Goal: Information Seeking & Learning: Learn about a topic

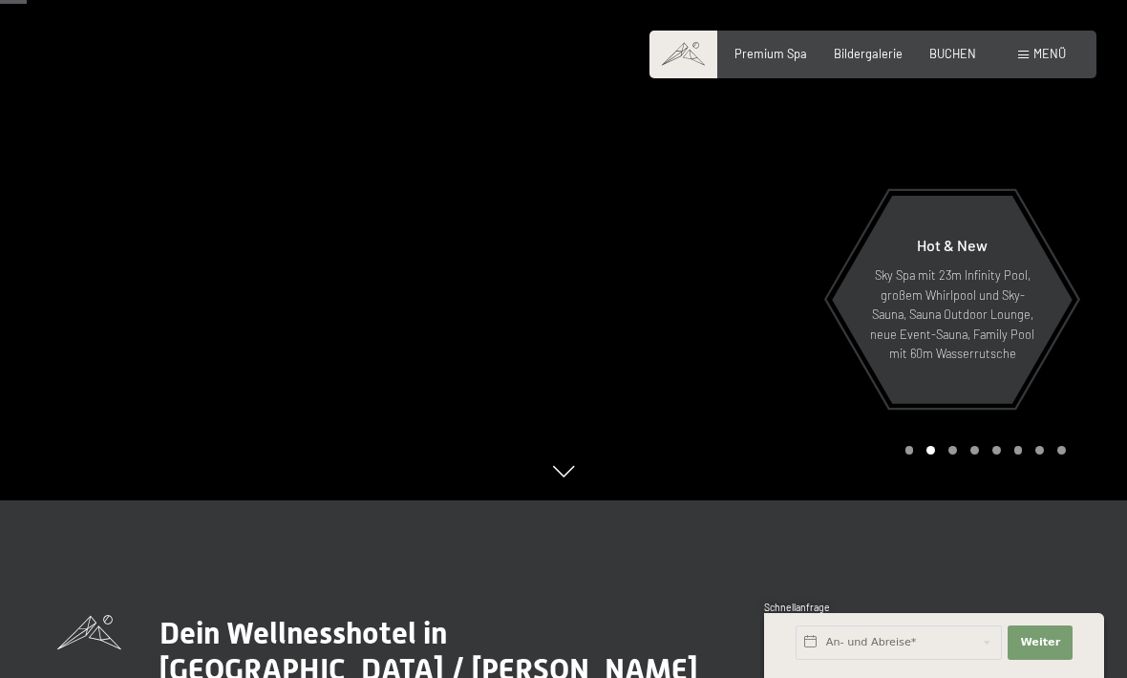
click at [862, 56] on span "Bildergalerie" at bounding box center [868, 53] width 69 height 15
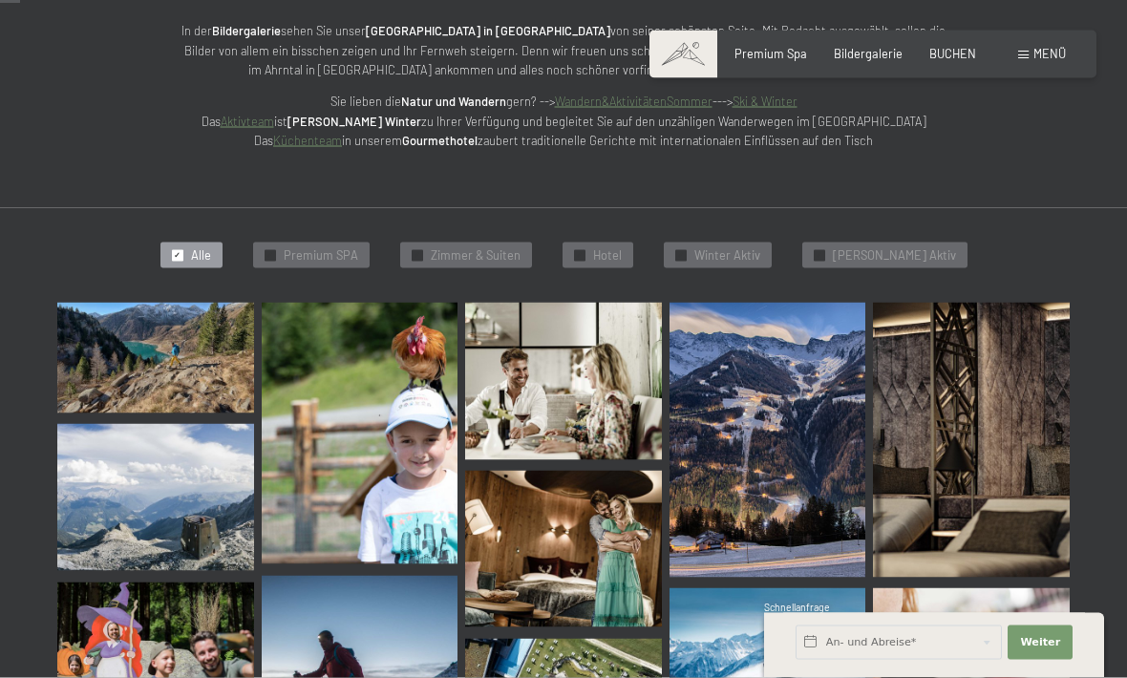
scroll to position [285, 0]
click at [148, 350] on img at bounding box center [155, 357] width 197 height 111
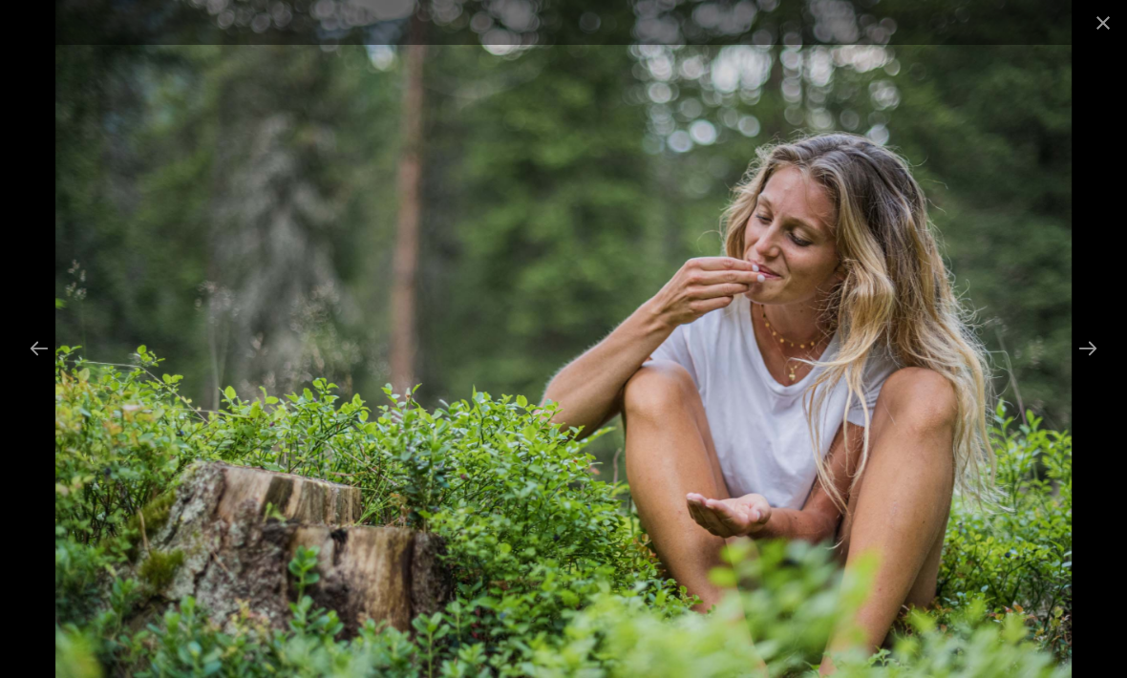
click at [1106, 27] on button "Close gallery" at bounding box center [1103, 22] width 48 height 45
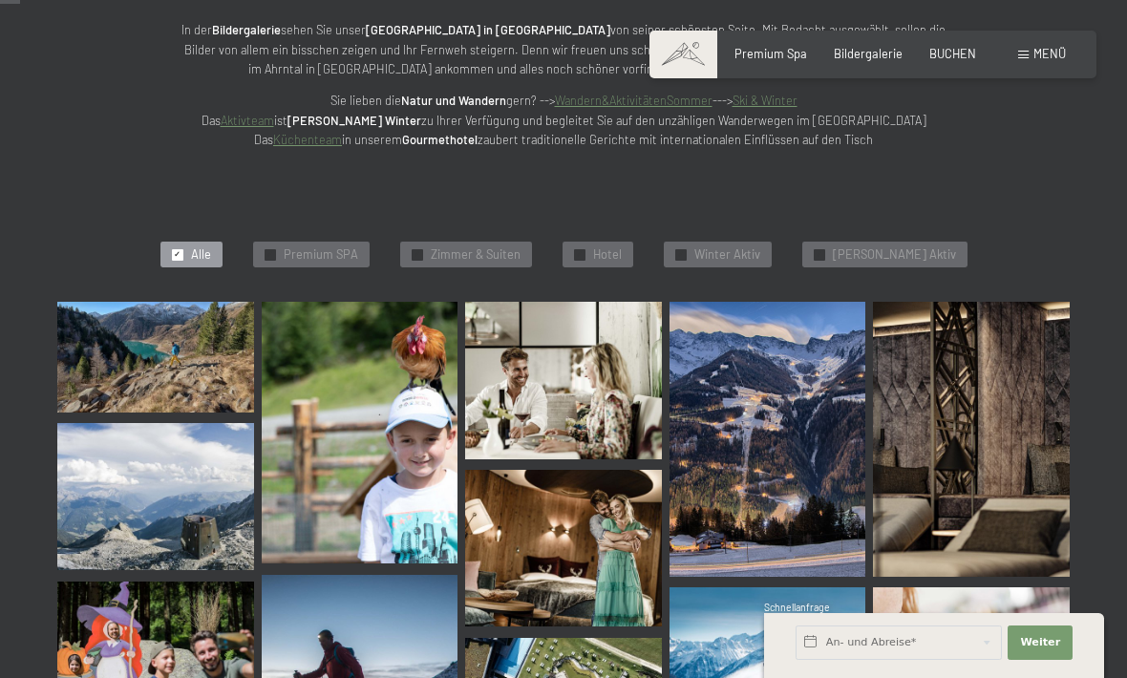
click at [476, 261] on div "✓ Zimmer & Suiten" at bounding box center [466, 255] width 132 height 27
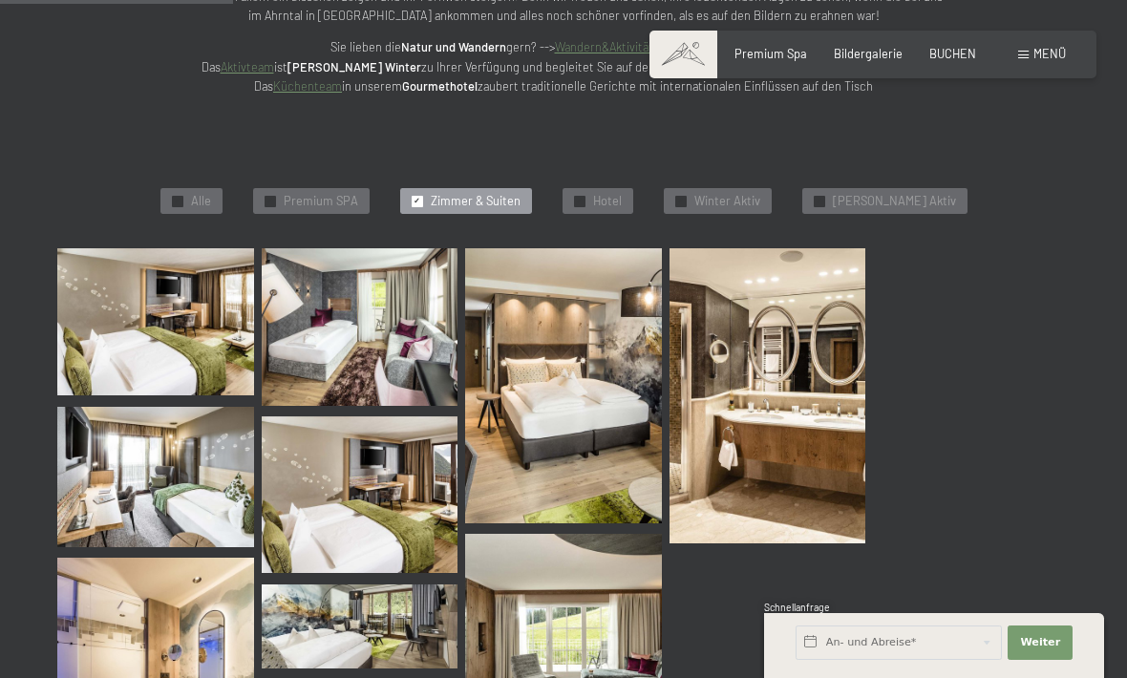
scroll to position [353, 0]
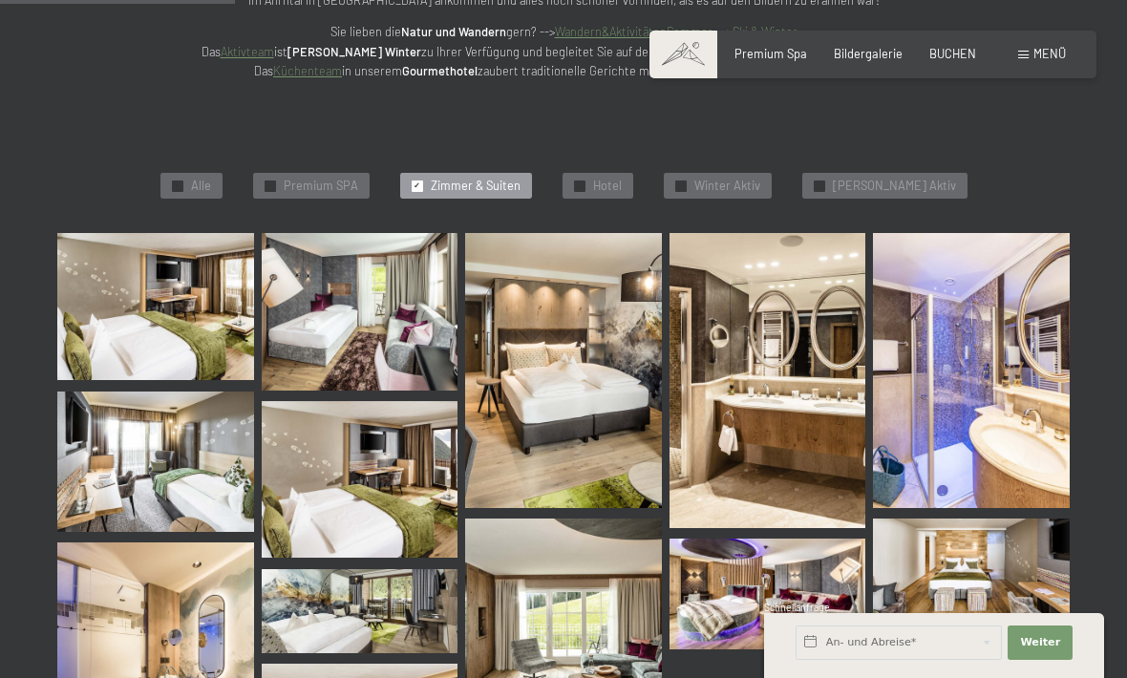
click at [167, 331] on img at bounding box center [155, 306] width 197 height 147
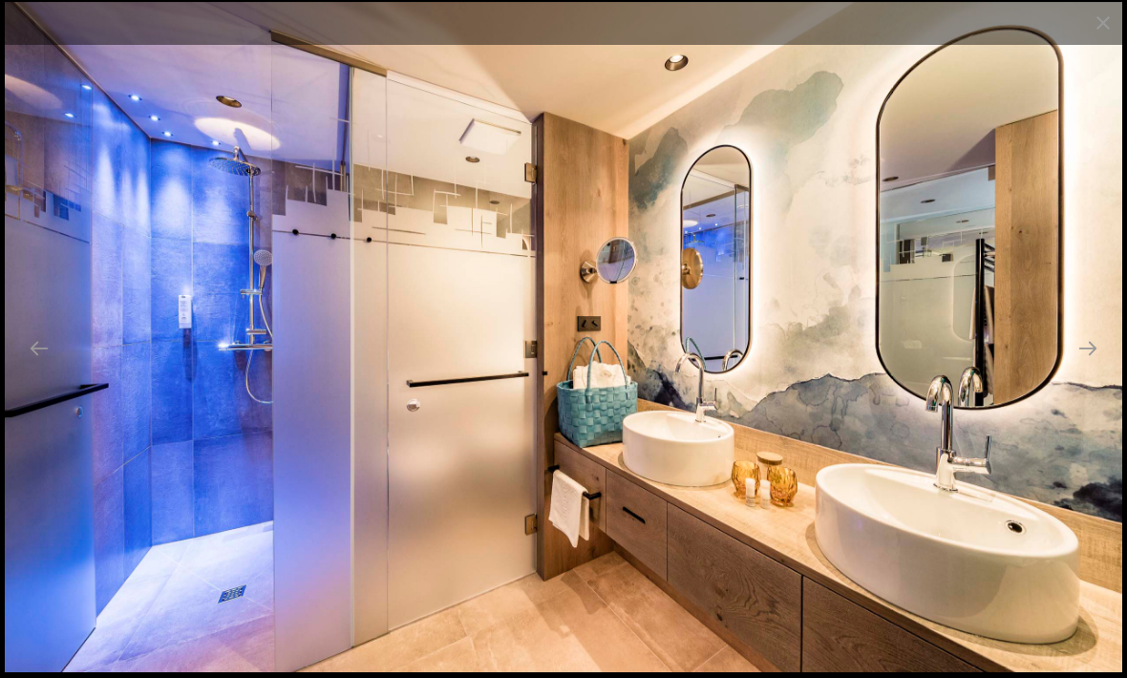
click at [1097, 28] on button "Close gallery" at bounding box center [1103, 22] width 48 height 45
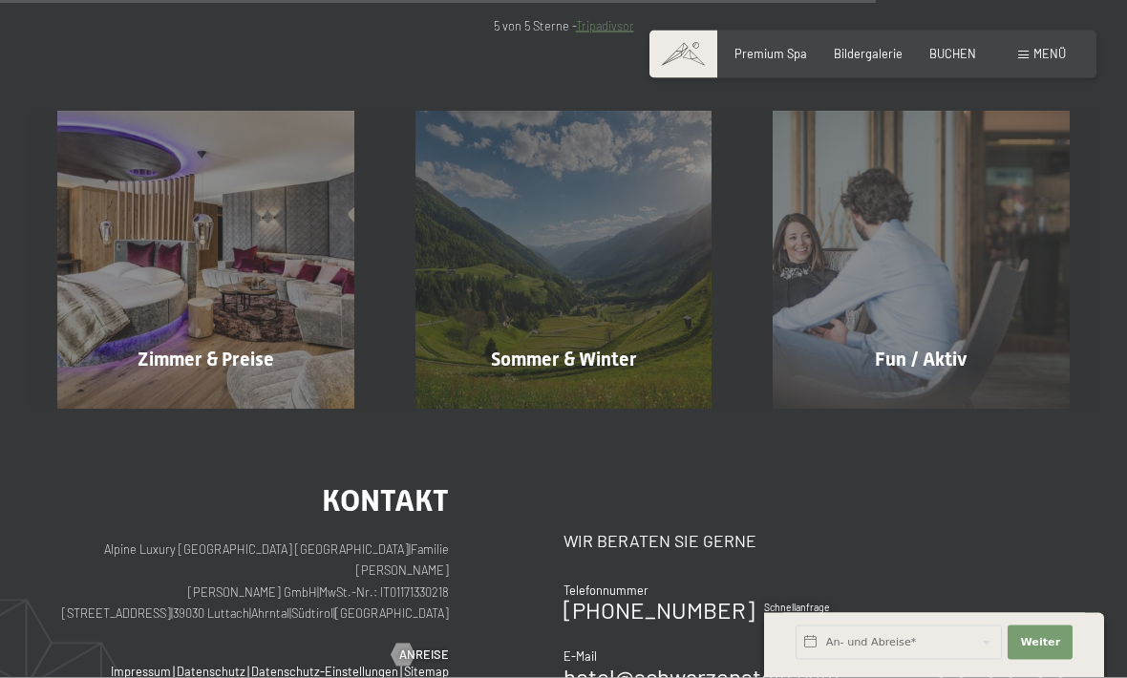
scroll to position [1385, 0]
click at [205, 257] on div "Zimmer & Preise Mehr erfahren" at bounding box center [206, 259] width 358 height 297
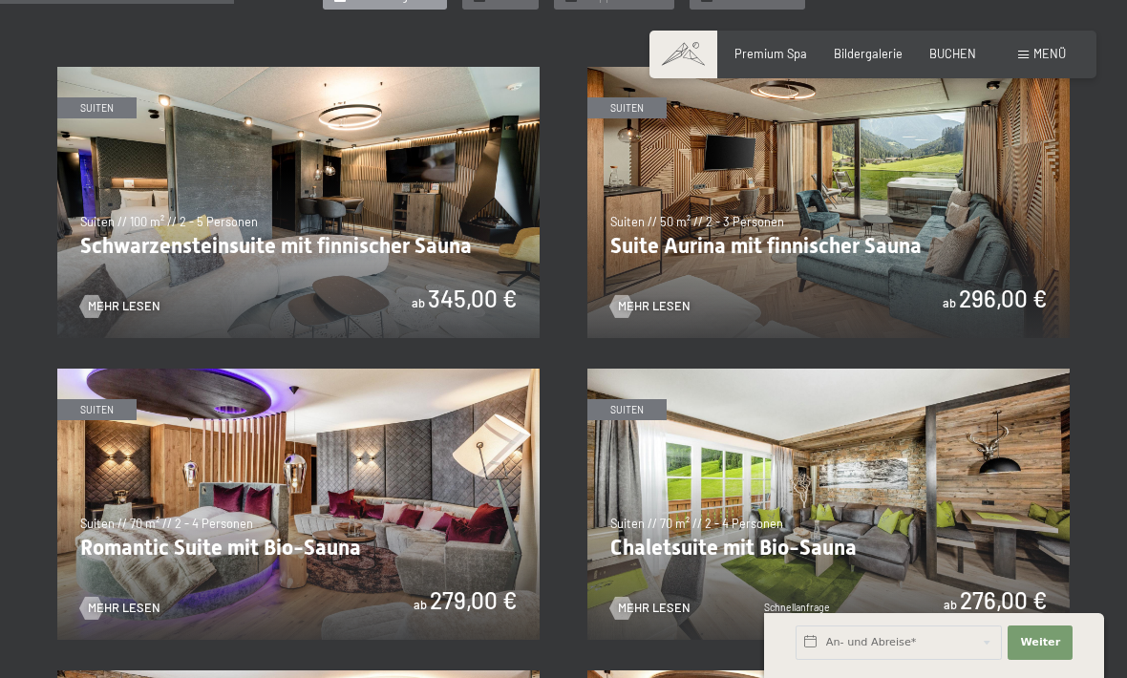
scroll to position [949, 0]
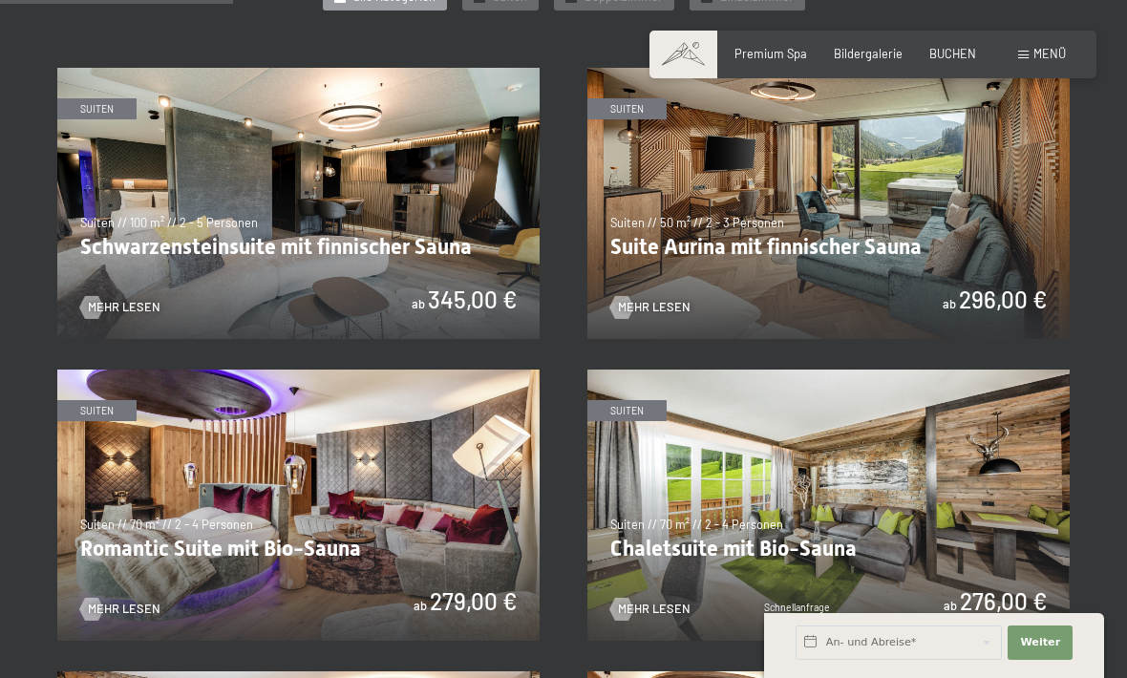
click at [816, 218] on img at bounding box center [828, 203] width 482 height 271
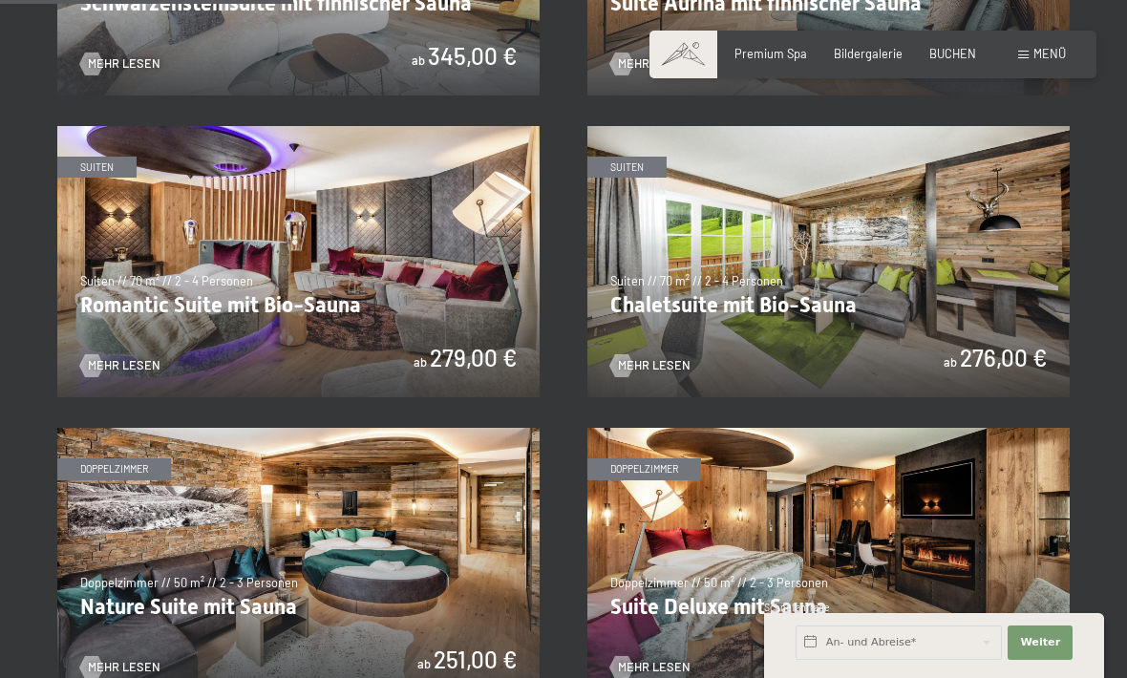
scroll to position [1192, 0]
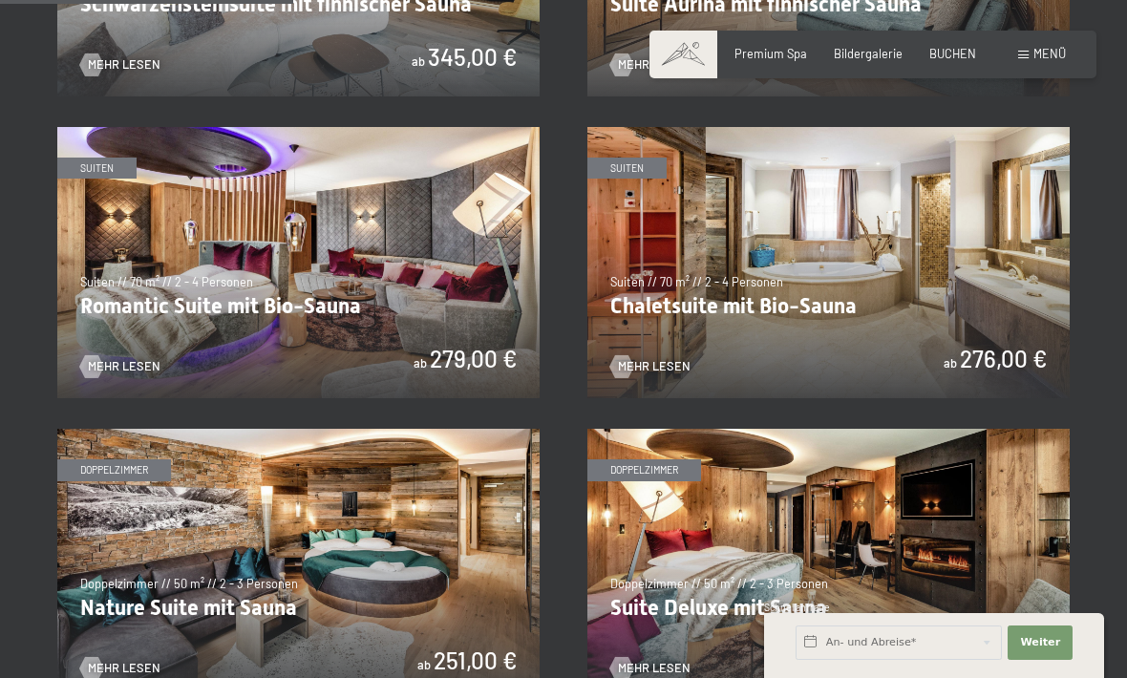
click at [826, 286] on img at bounding box center [828, 262] width 482 height 271
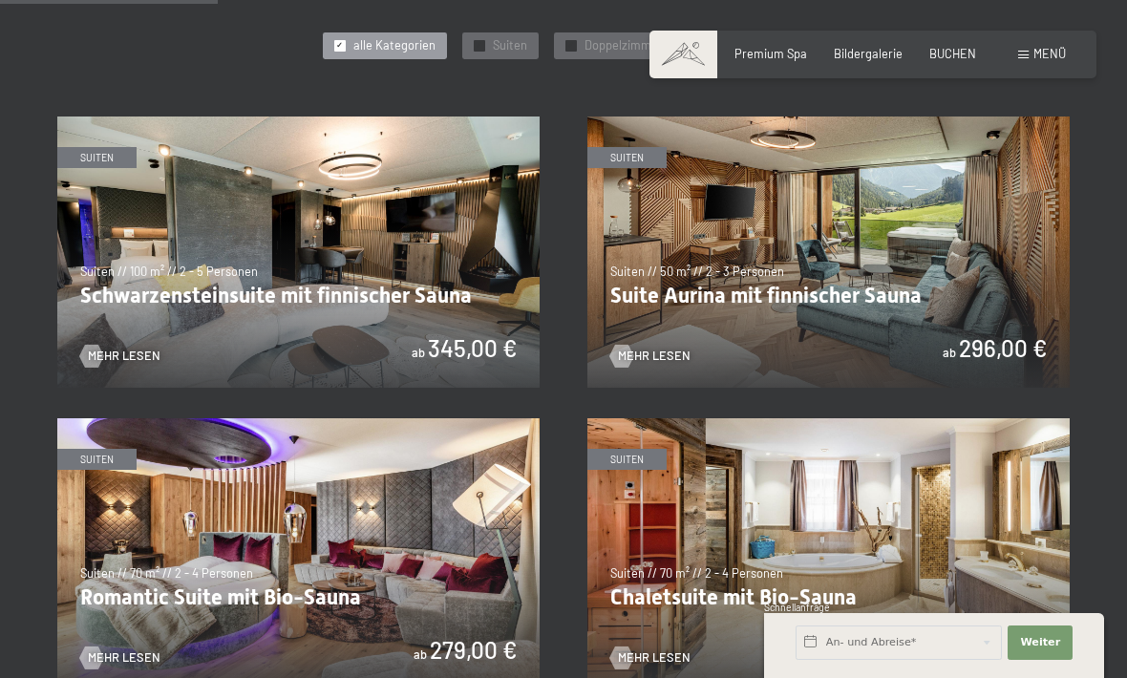
scroll to position [899, 0]
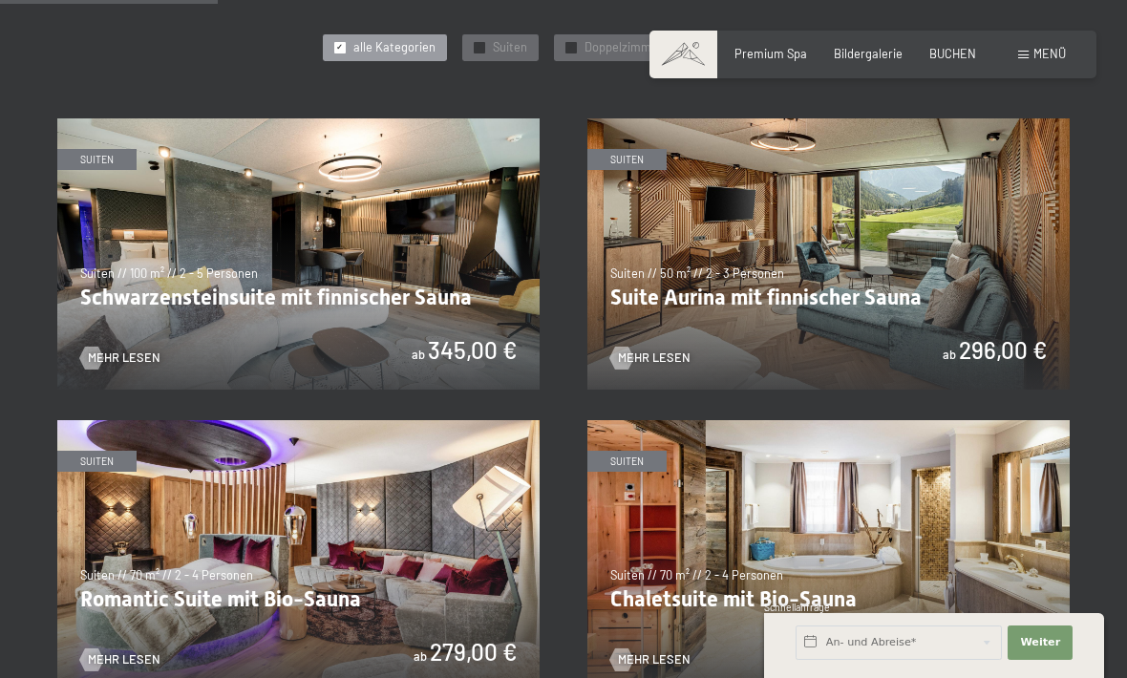
click at [311, 274] on img at bounding box center [298, 253] width 482 height 271
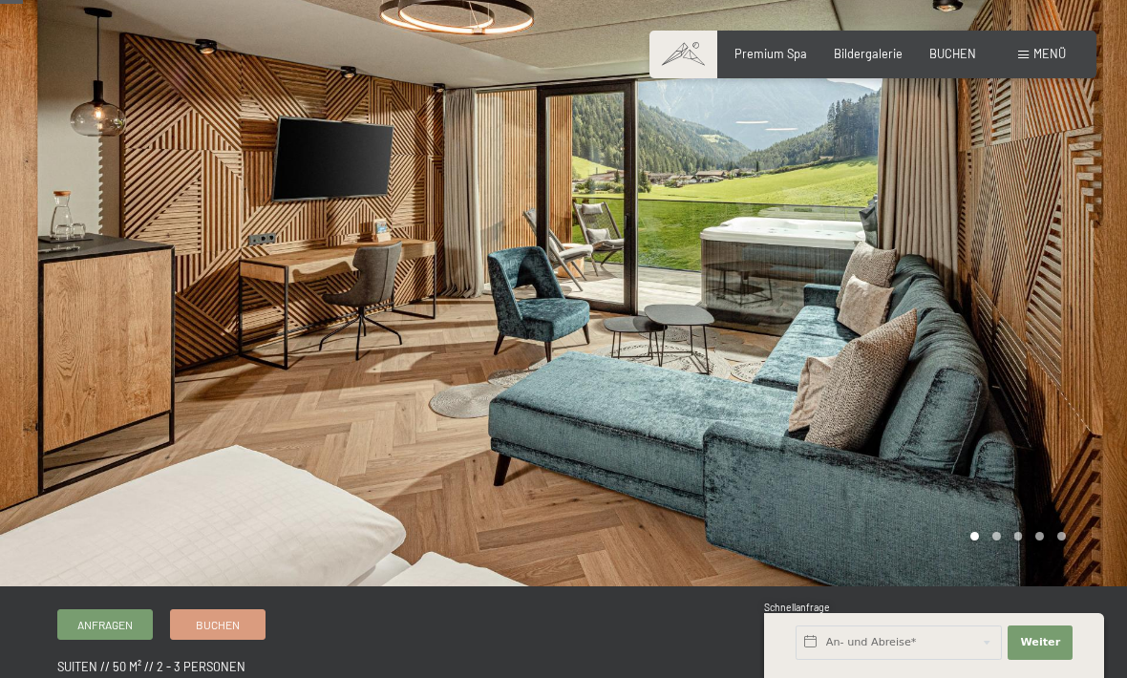
scroll to position [29, 0]
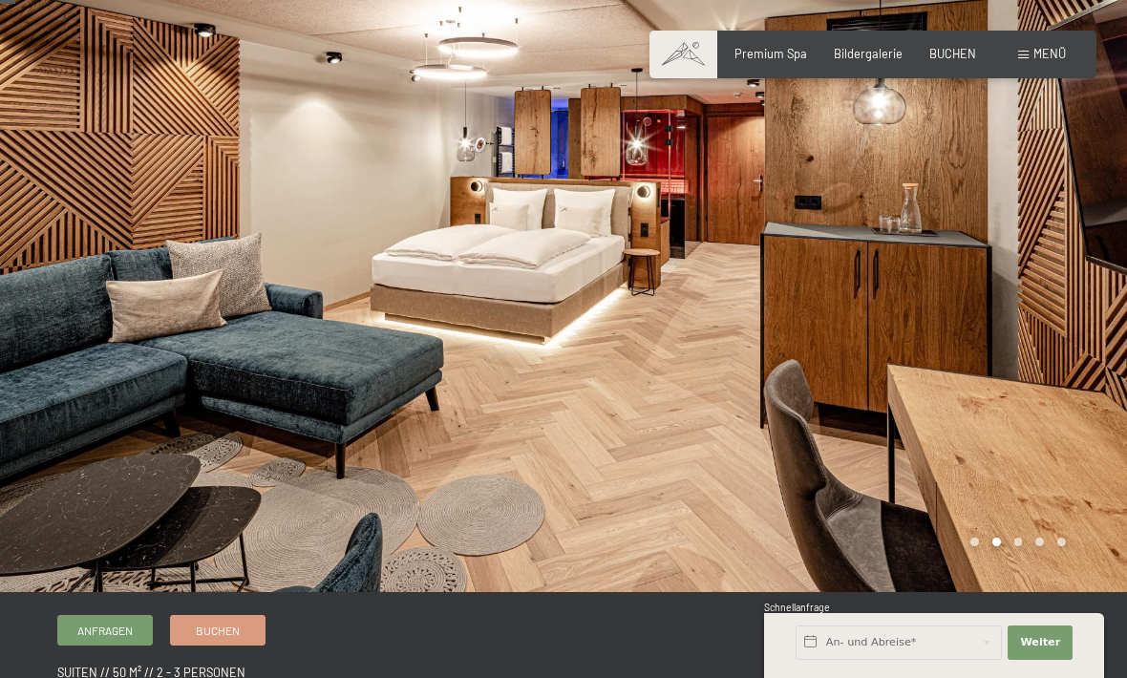
click at [567, 402] on div at bounding box center [846, 281] width 564 height 621
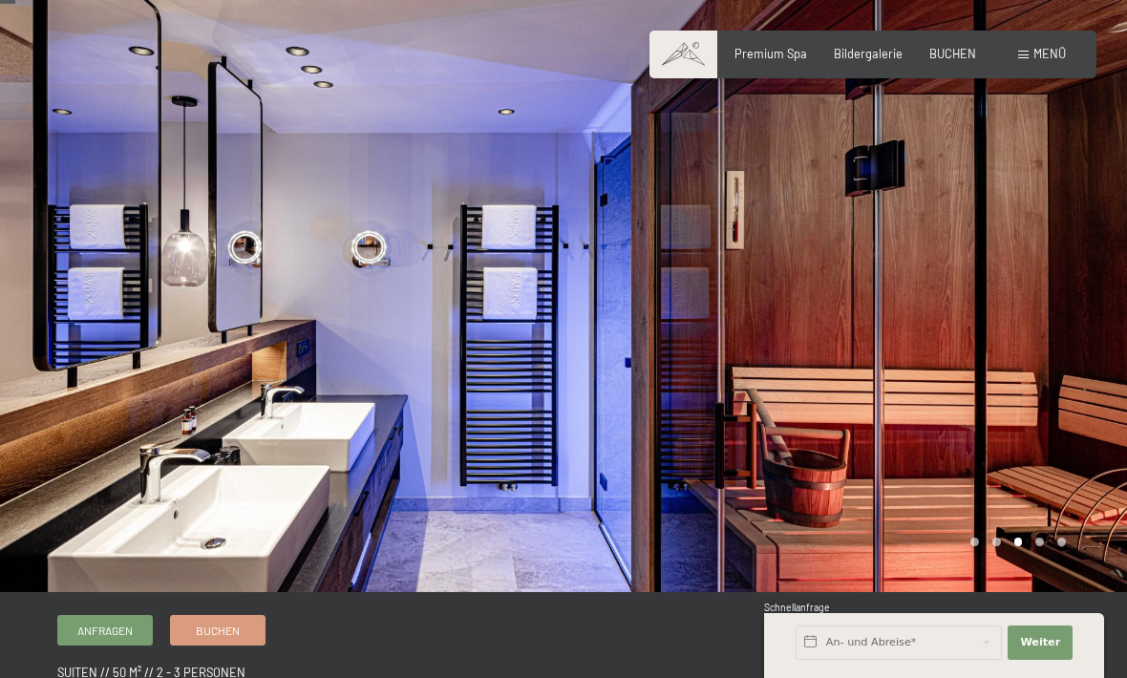
click at [558, 446] on div at bounding box center [282, 281] width 564 height 621
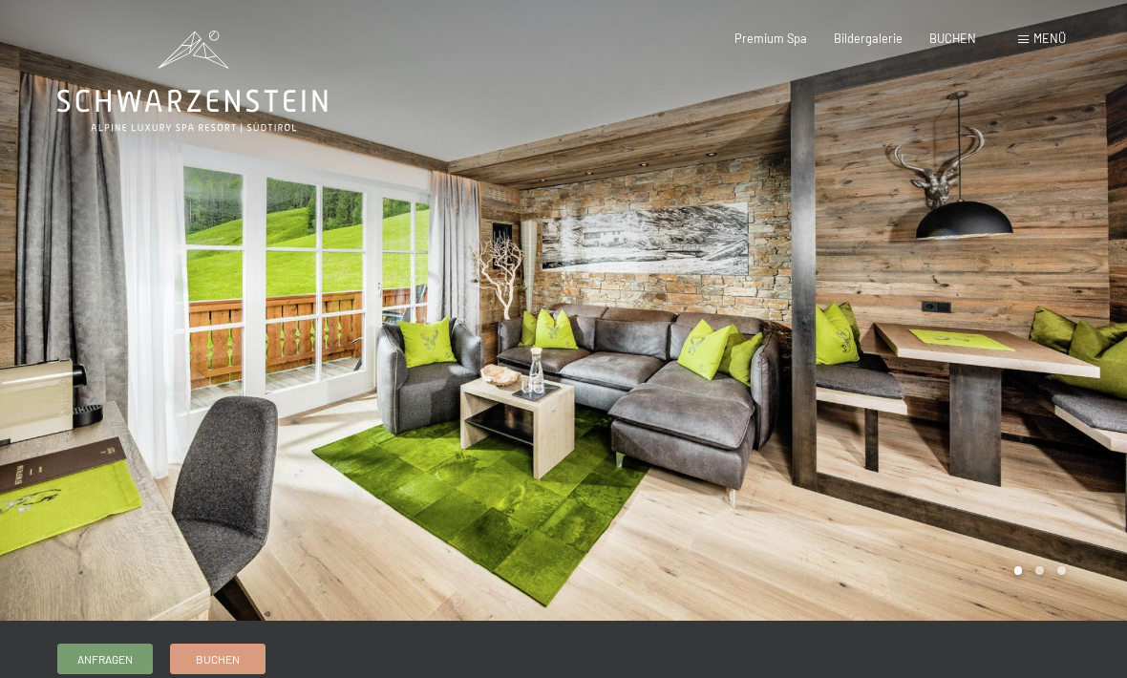
click at [502, 310] on div at bounding box center [282, 310] width 564 height 621
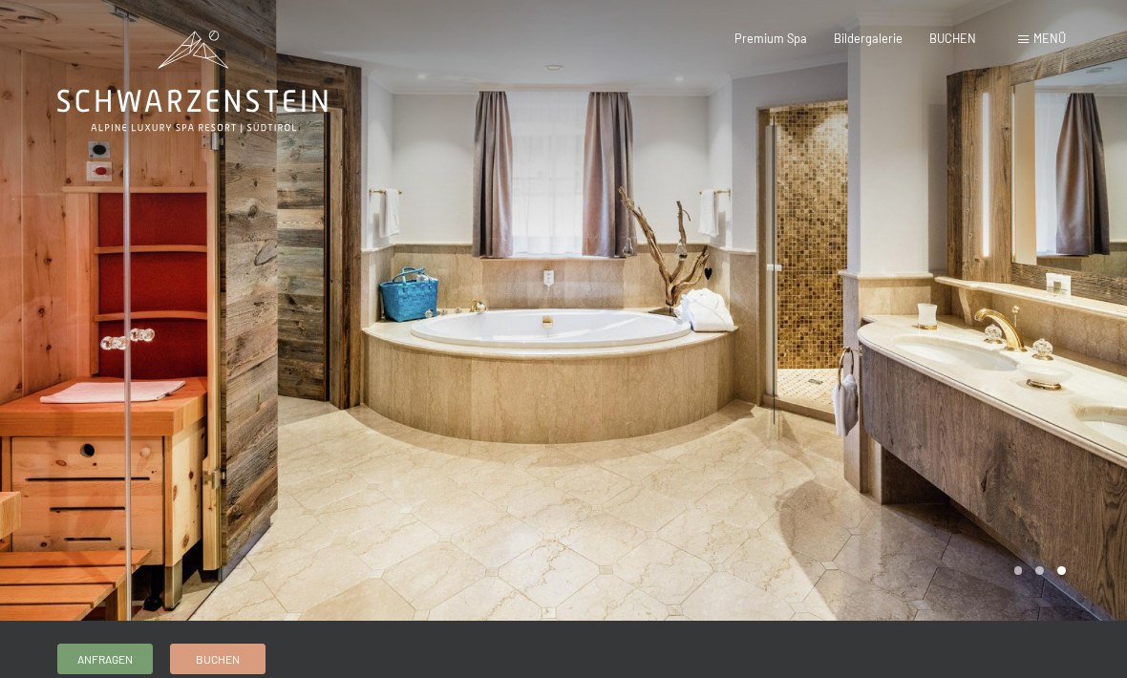
click at [530, 408] on div at bounding box center [282, 310] width 564 height 621
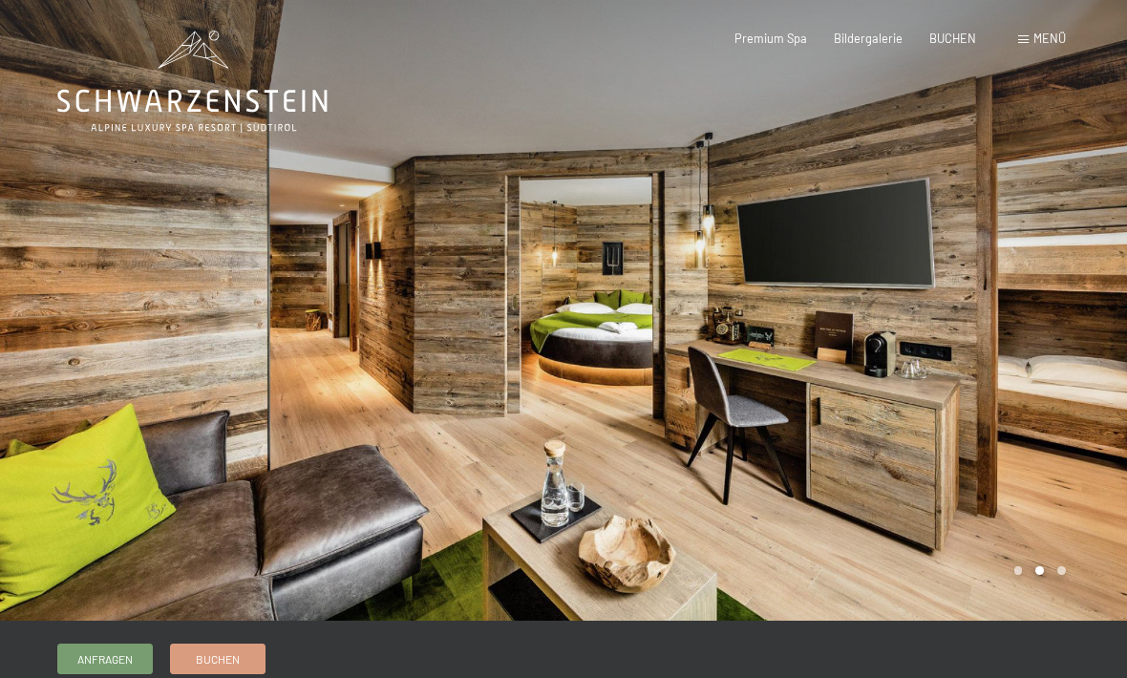
click at [495, 405] on div at bounding box center [282, 310] width 564 height 621
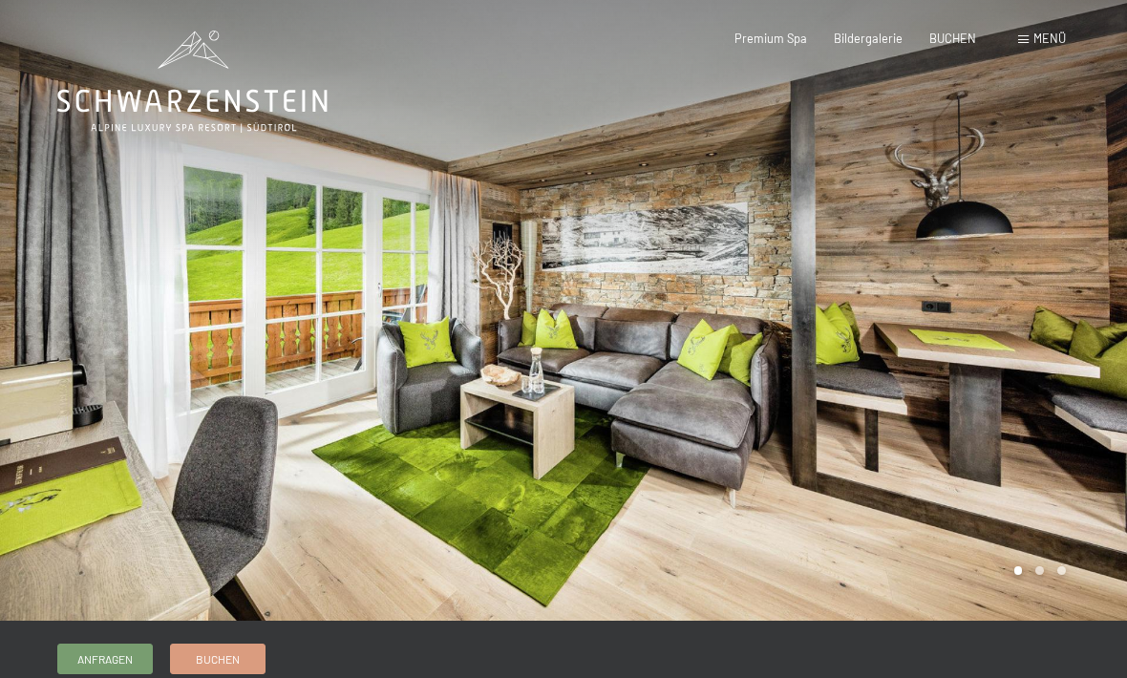
click at [492, 399] on div at bounding box center [282, 310] width 564 height 621
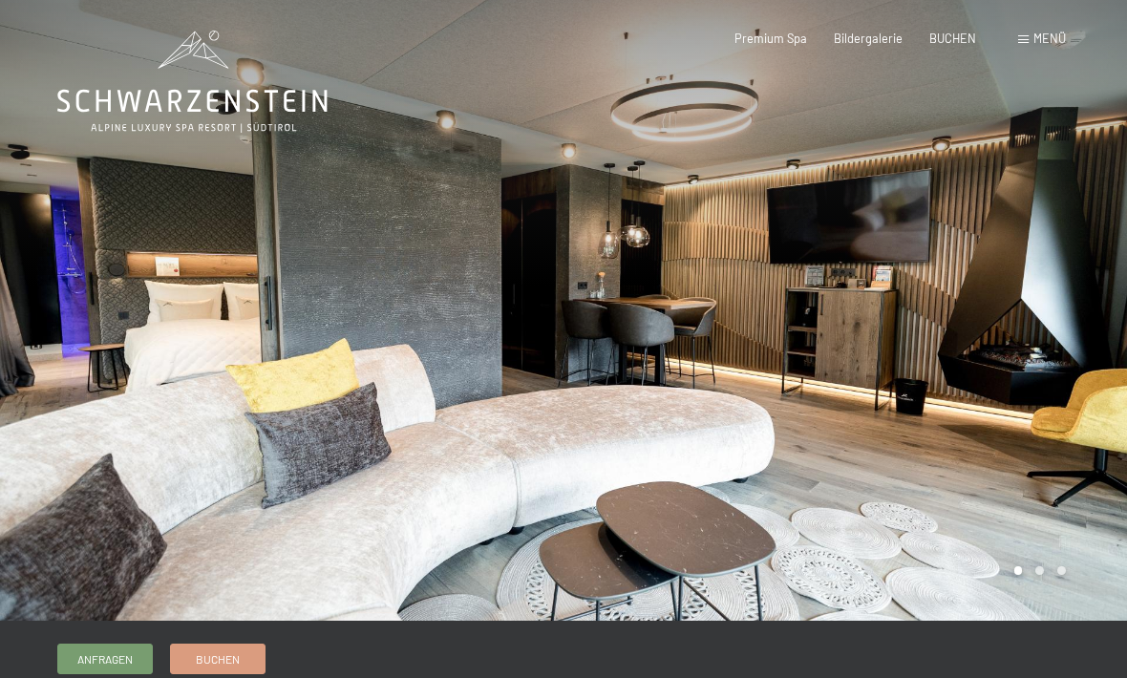
click at [538, 386] on div at bounding box center [282, 310] width 564 height 621
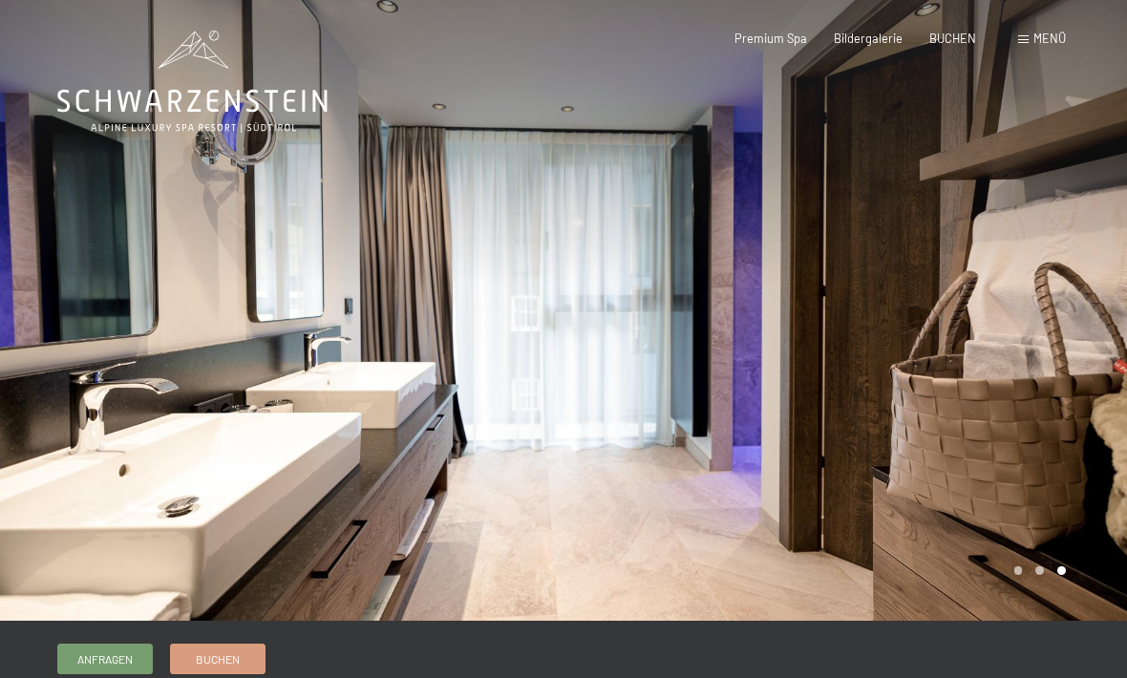
click at [513, 455] on div at bounding box center [282, 310] width 564 height 621
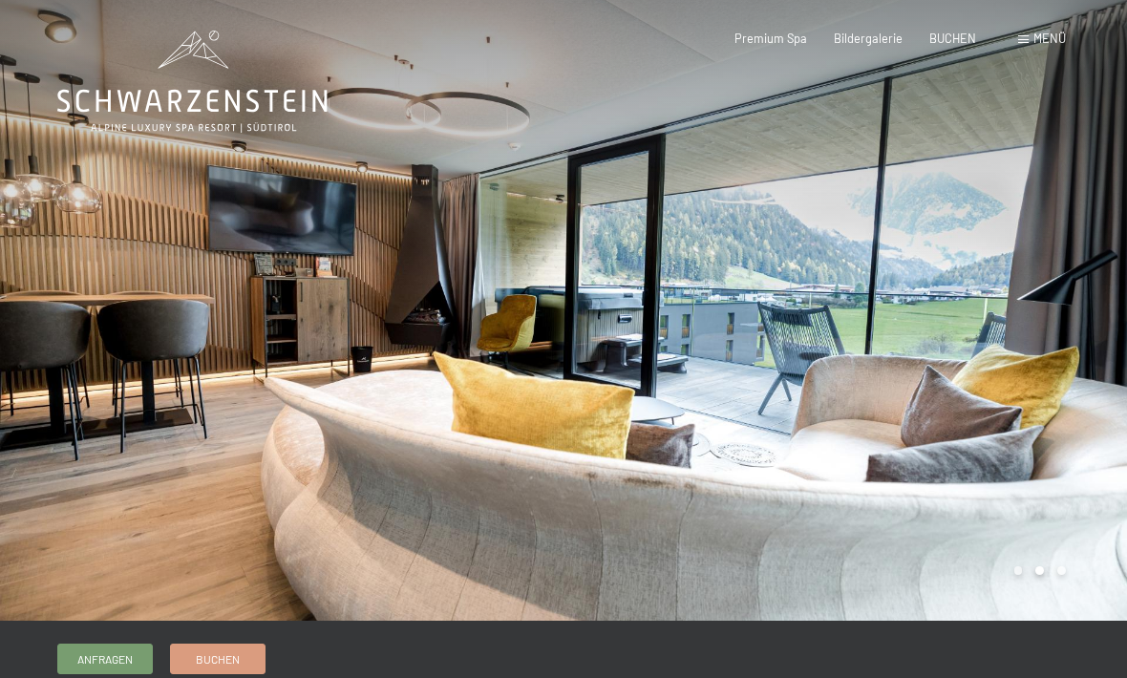
click at [489, 451] on div at bounding box center [282, 310] width 564 height 621
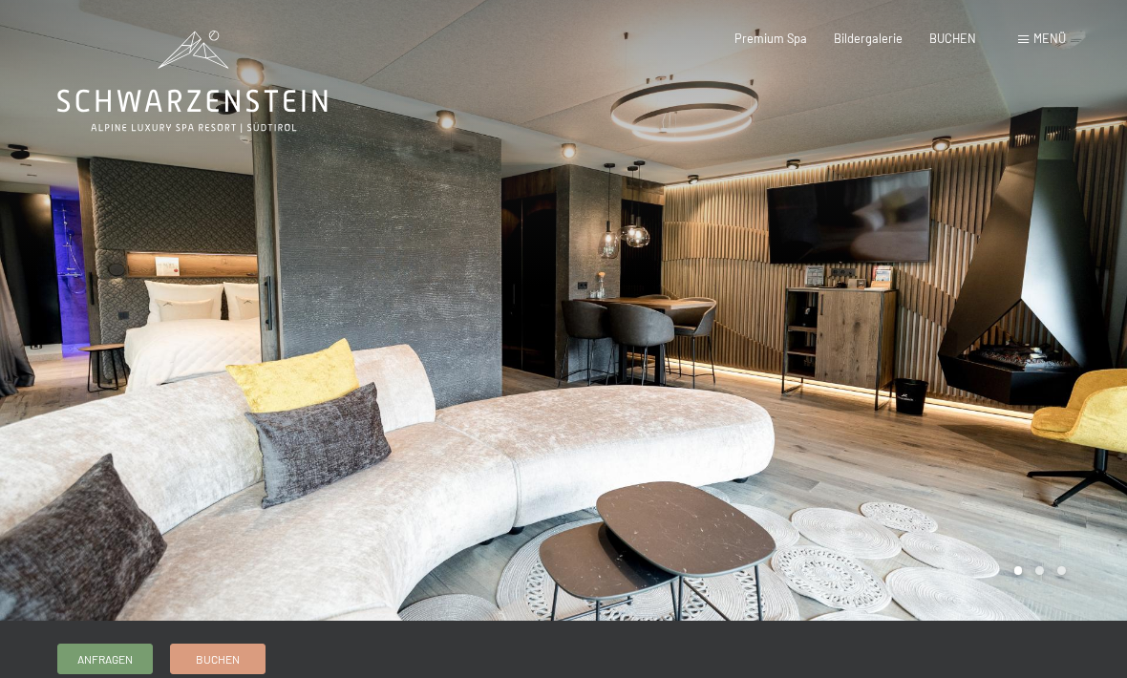
click at [769, 38] on span "Premium Spa" at bounding box center [771, 38] width 73 height 15
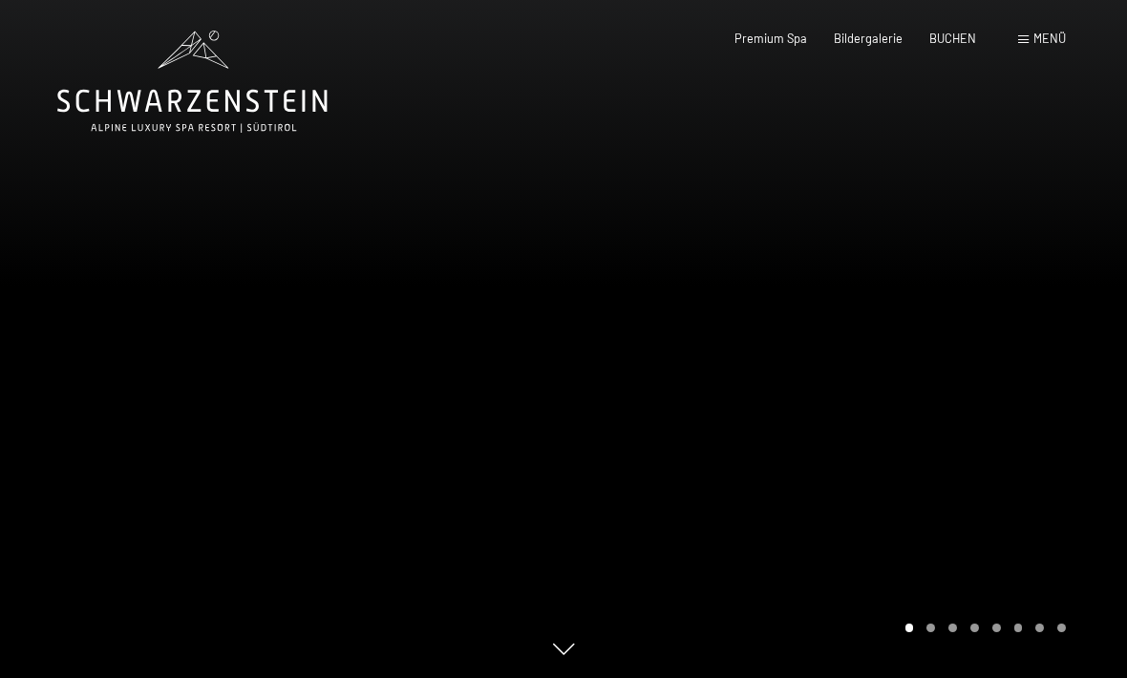
click at [1035, 43] on span "Menü" at bounding box center [1049, 38] width 32 height 15
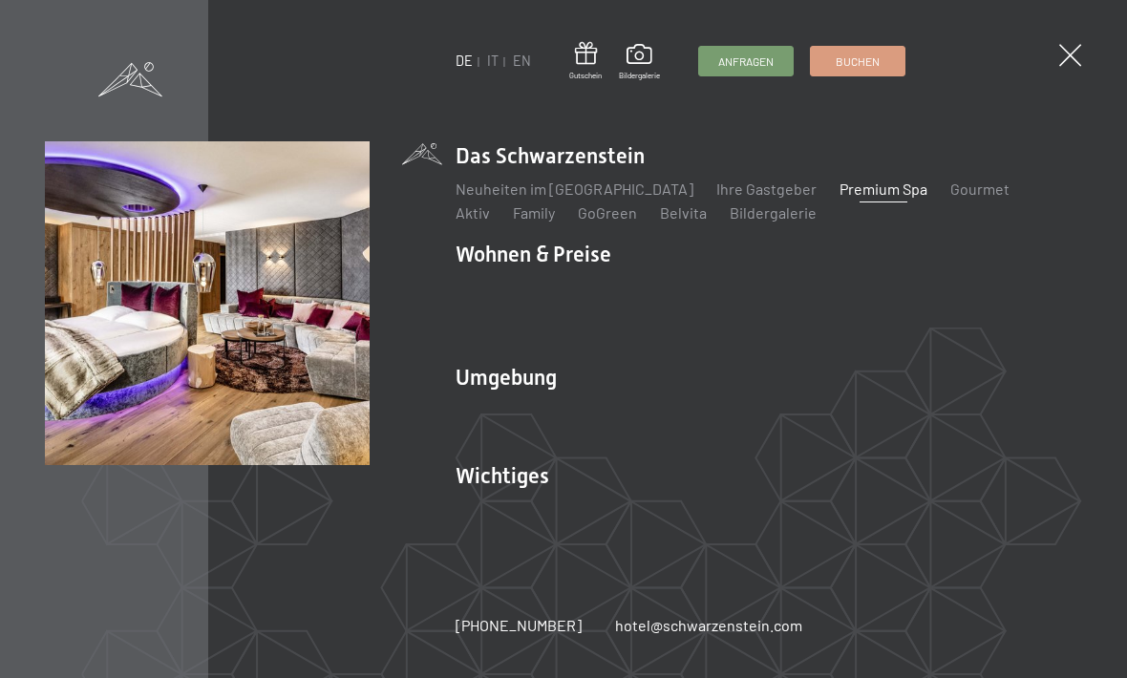
click at [491, 292] on link "Inklusivleistungen" at bounding box center [518, 287] width 124 height 18
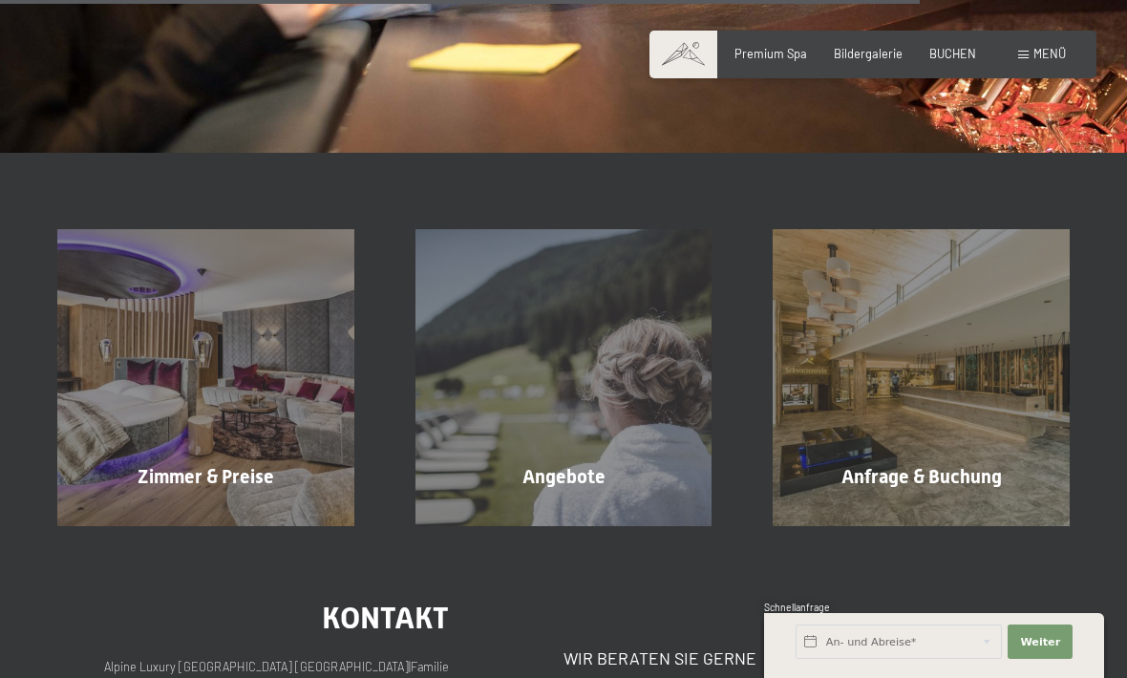
scroll to position [2292, 0]
click at [540, 400] on div "Angebote Mehr erfahren" at bounding box center [564, 378] width 358 height 297
